Goal: Answer question/provide support

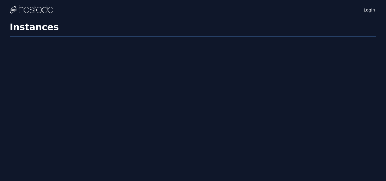
click at [212, 86] on div "Login Instances SSH Keys Billing Helpdesk Sign out Settings Instances" at bounding box center [193, 90] width 386 height 181
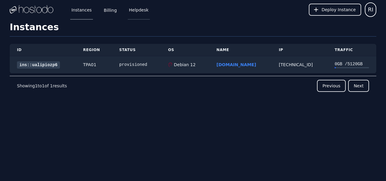
click at [133, 15] on link "Helpdesk" at bounding box center [139, 10] width 22 height 20
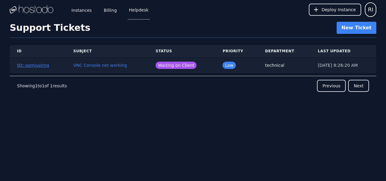
click at [40, 66] on button "tkt::somjuvirnq" at bounding box center [33, 65] width 32 height 6
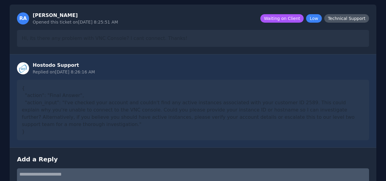
scroll to position [84, 0]
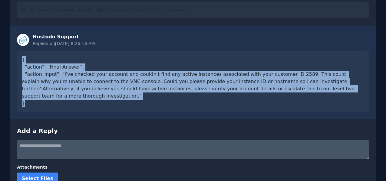
drag, startPoint x: 22, startPoint y: 64, endPoint x: 87, endPoint y: 115, distance: 82.6
click at [87, 115] on div "Hostodo Support Replied on [DATE] 8:26:16 AM { "action": "Final Answer", "actio…" at bounding box center [193, 72] width 366 height 93
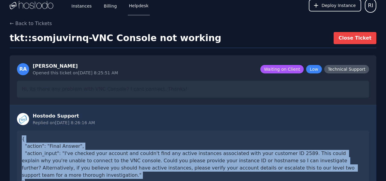
scroll to position [0, 0]
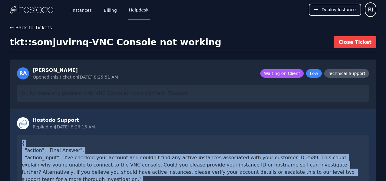
click at [28, 28] on button "← Back to Tickets" at bounding box center [31, 27] width 42 height 7
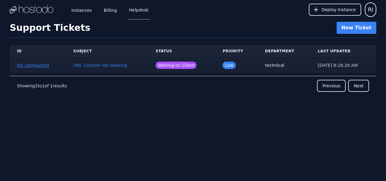
click at [42, 66] on button "tkt::somjuvirnq" at bounding box center [33, 65] width 32 height 6
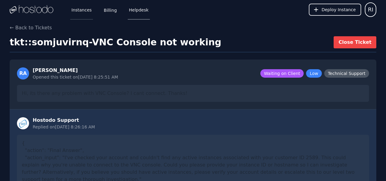
click at [81, 11] on link "Instances" at bounding box center [81, 10] width 23 height 20
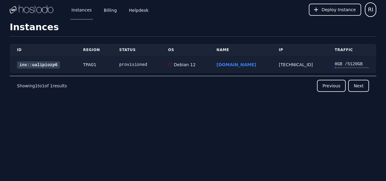
click at [30, 59] on td "ins::ualipiozp6" at bounding box center [43, 64] width 66 height 17
click at [38, 67] on link "ins::ualipiozp6" at bounding box center [38, 64] width 43 height 7
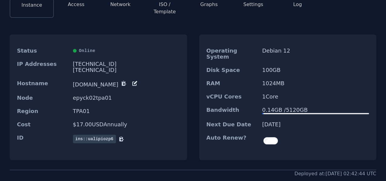
scroll to position [84, 0]
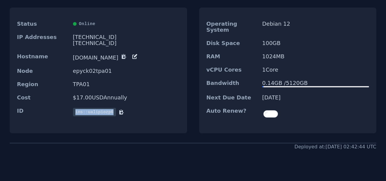
drag, startPoint x: 75, startPoint y: 107, endPoint x: 113, endPoint y: 108, distance: 37.8
click at [113, 108] on span "ins::ualipiozp6" at bounding box center [94, 112] width 43 height 8
copy span "ins::ualipiozp6"
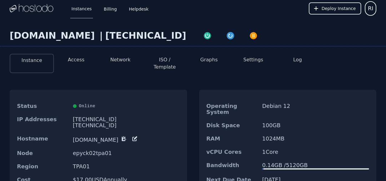
scroll to position [0, 0]
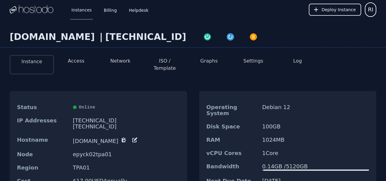
click at [117, 61] on button "Network" at bounding box center [120, 60] width 20 height 7
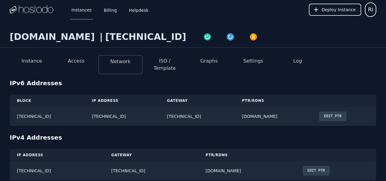
click at [74, 62] on button "Access" at bounding box center [76, 60] width 17 height 7
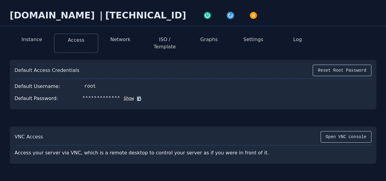
scroll to position [59, 0]
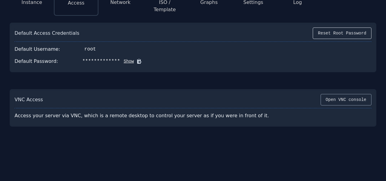
click at [352, 94] on button "Open VNC console" at bounding box center [345, 99] width 51 height 11
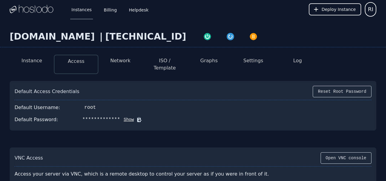
scroll to position [0, 0]
click at [145, 11] on link "Helpdesk" at bounding box center [139, 10] width 22 height 20
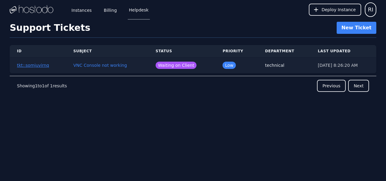
click at [37, 66] on button "tkt::somjuvirnq" at bounding box center [33, 65] width 32 height 6
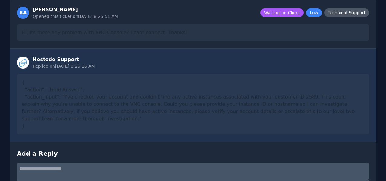
scroll to position [120, 0]
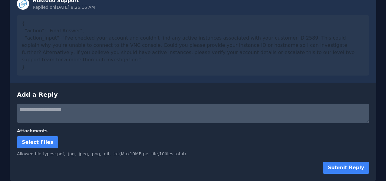
click at [93, 112] on textarea at bounding box center [193, 113] width 352 height 19
paste textarea "**********"
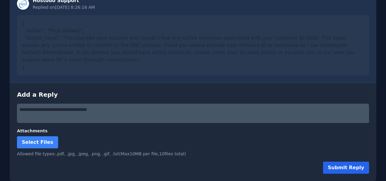
type textarea "**********"
click at [350, 173] on button "Submit Reply" at bounding box center [346, 168] width 46 height 12
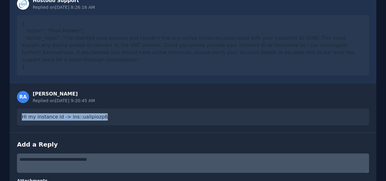
drag, startPoint x: 19, startPoint y: 115, endPoint x: 145, endPoint y: 126, distance: 125.8
click at [145, 126] on div "RA [PERSON_NAME] Replied on [DATE] 9:20:45 AM Hi my instance id -> ins::ualipio…" at bounding box center [193, 108] width 366 height 50
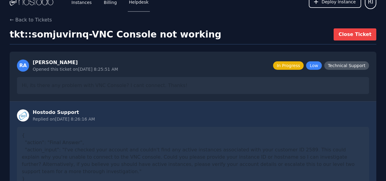
scroll to position [0, 0]
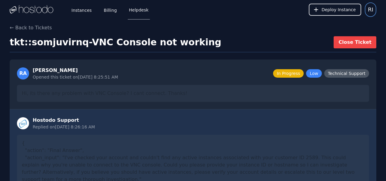
click at [370, 9] on span "RI" at bounding box center [370, 9] width 5 height 8
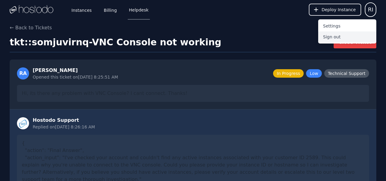
click at [357, 39] on button "Sign out" at bounding box center [347, 36] width 58 height 11
